Goal: Task Accomplishment & Management: Use online tool/utility

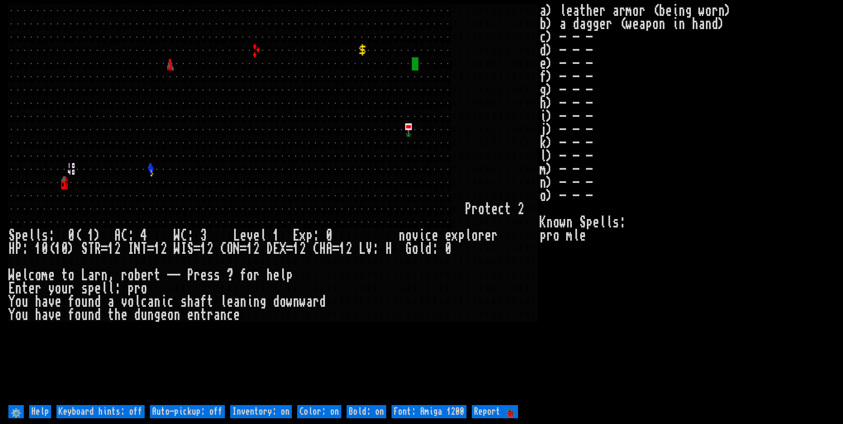
click at [179, 411] on off "Auto-pickup: off" at bounding box center [187, 411] width 75 height 13
type off "Auto-pickup: on"
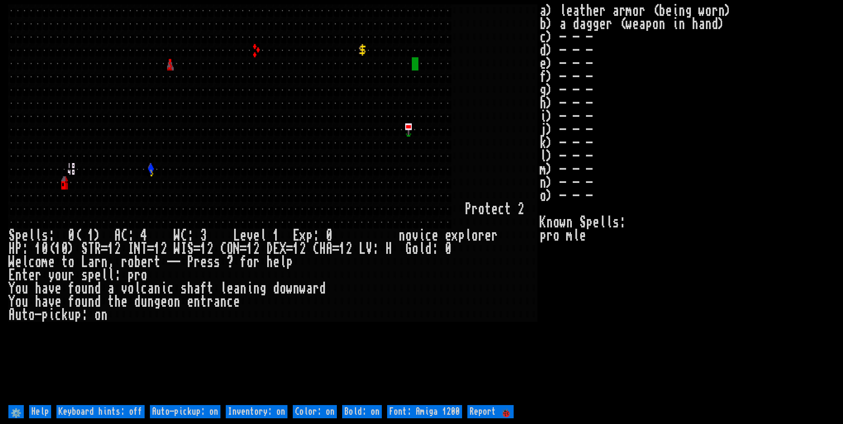
drag, startPoint x: 181, startPoint y: 411, endPoint x: 347, endPoint y: 393, distance: 166.7
click at [355, 389] on larn at bounding box center [273, 203] width 531 height 399
click at [271, 410] on on "Inventory: on" at bounding box center [257, 411] width 62 height 13
type on "Inventory: off"
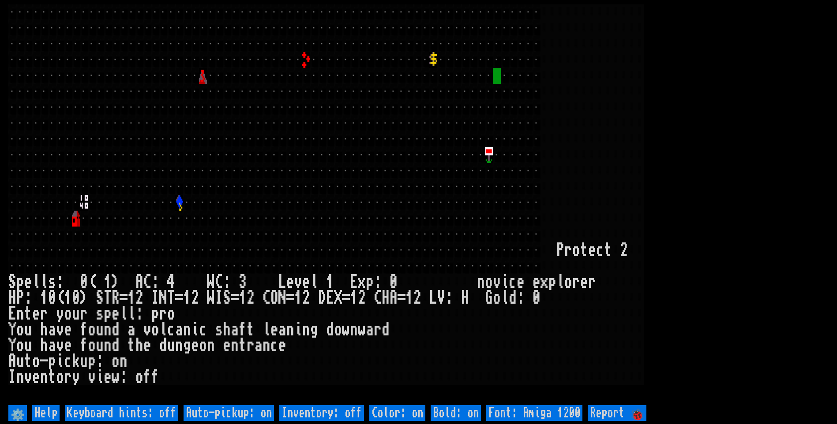
drag, startPoint x: 680, startPoint y: 128, endPoint x: 686, endPoint y: 126, distance: 6.6
click at [686, 126] on larn at bounding box center [418, 203] width 820 height 399
